Goal: Find specific page/section: Find specific page/section

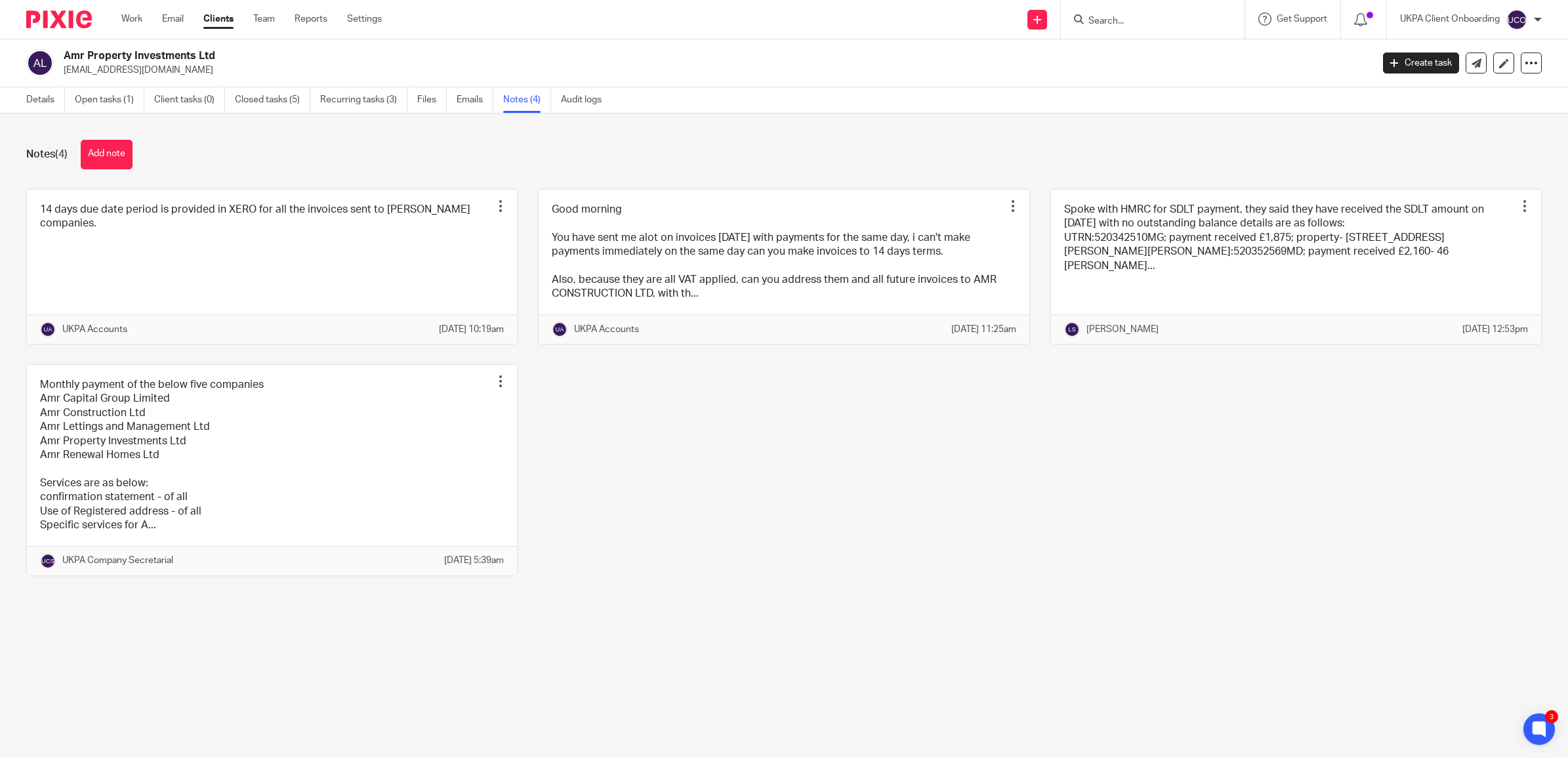
click at [1153, 18] on input "Search" at bounding box center [1146, 22] width 118 height 12
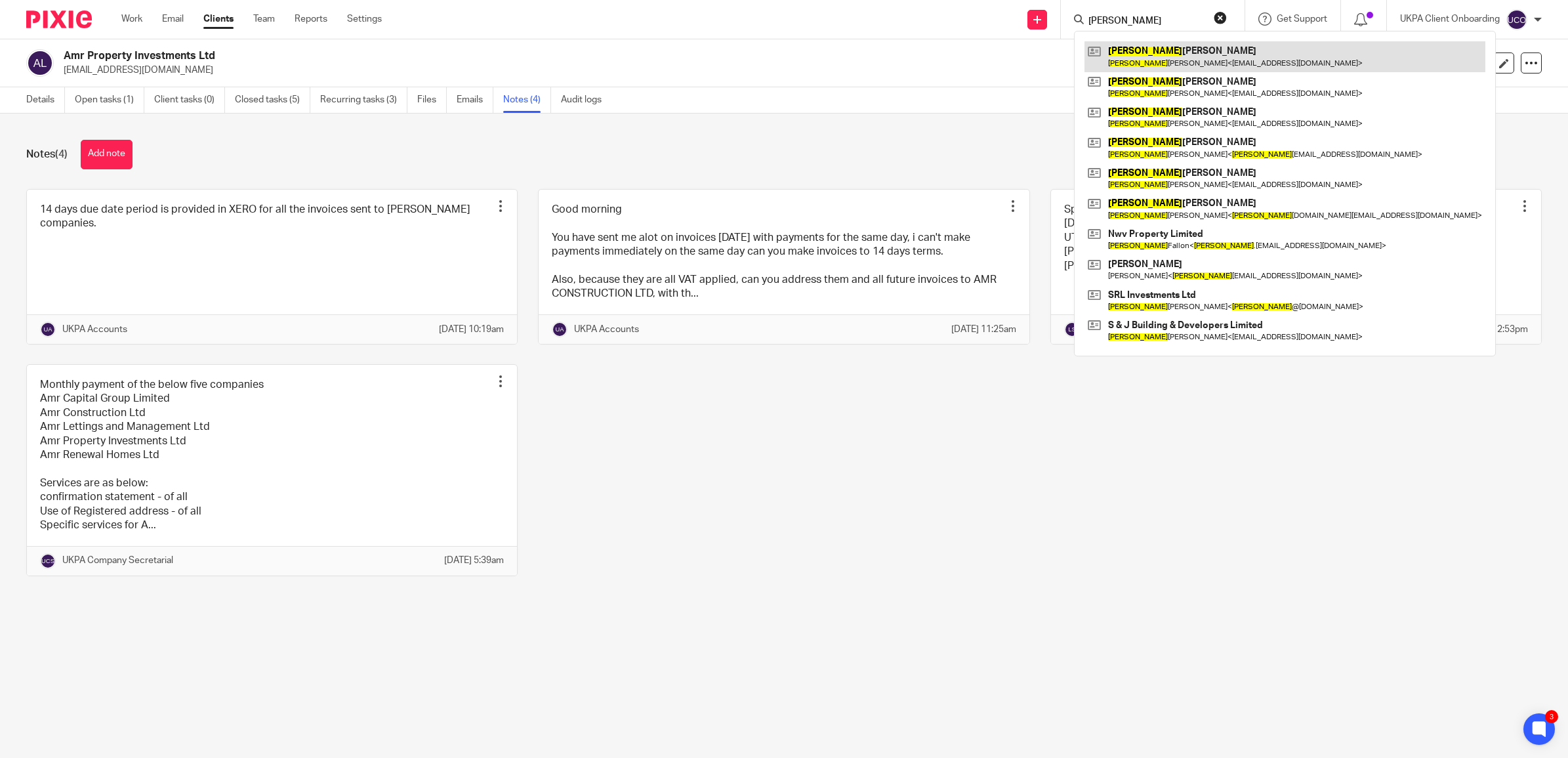
type input "[PERSON_NAME]"
click at [1140, 41] on link at bounding box center [1284, 56] width 401 height 30
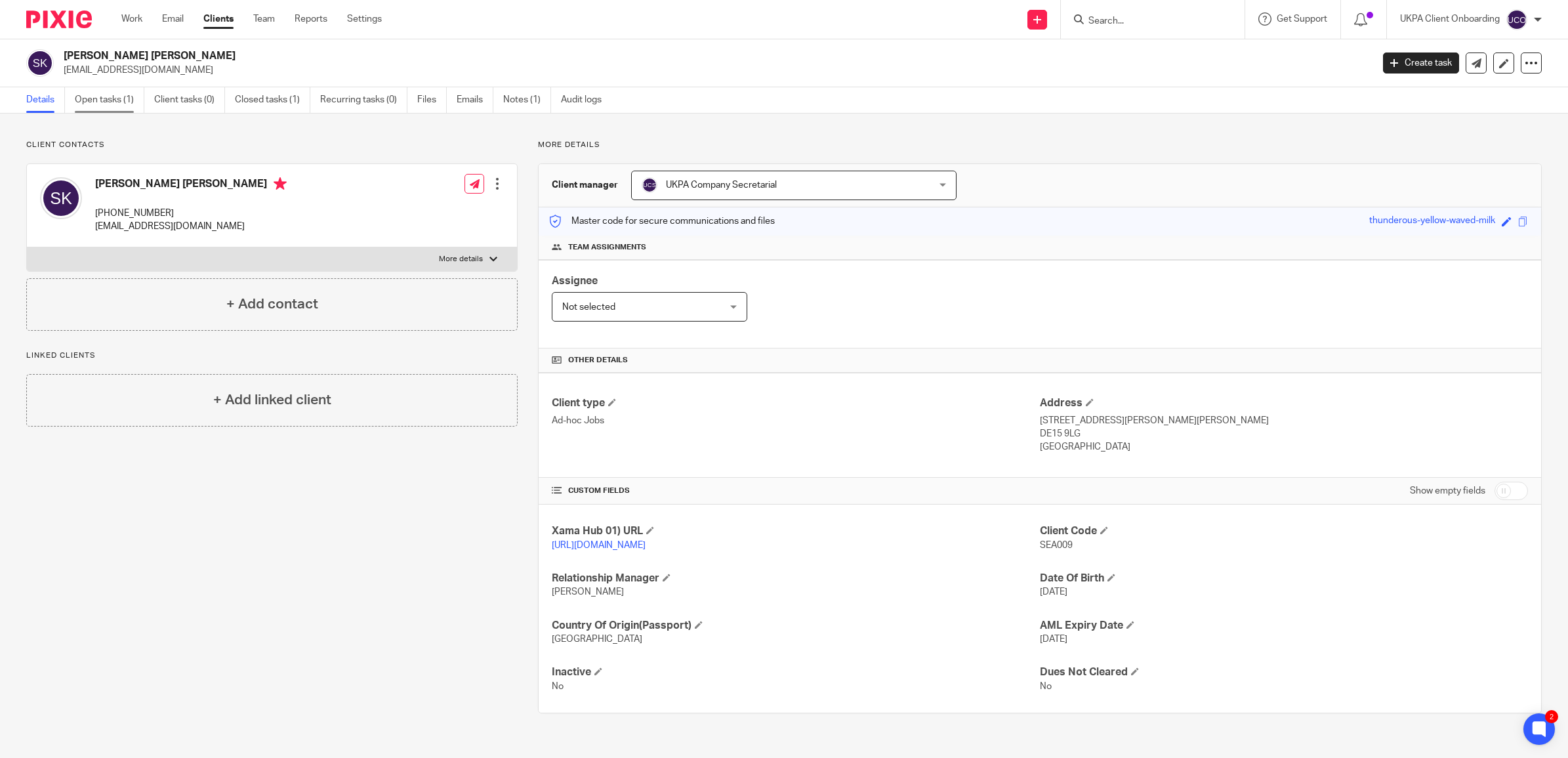
click at [110, 103] on link "Open tasks (1)" at bounding box center [110, 100] width 70 height 26
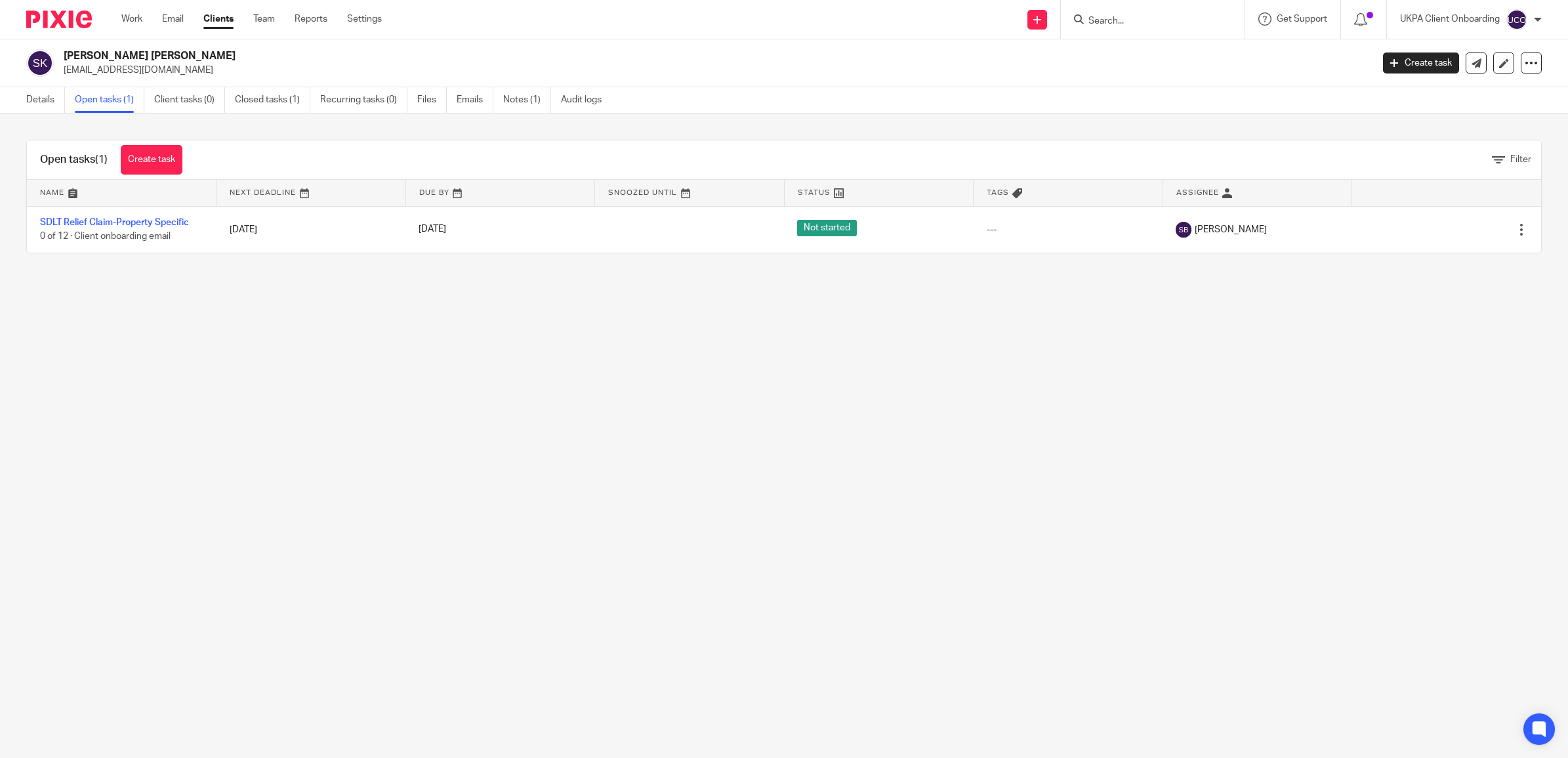
click at [151, 312] on main "Sean Kenneth Kennedy gta1988sk@hotmail.co.uk Create task Update from Companies …" at bounding box center [784, 379] width 1568 height 758
